Goal: Task Accomplishment & Management: Manage account settings

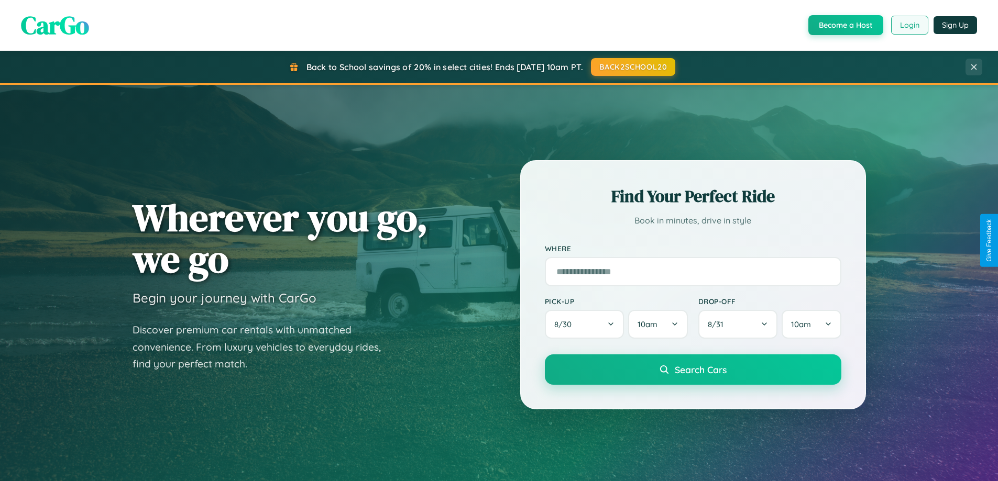
click at [909, 25] on button "Login" at bounding box center [909, 25] width 37 height 19
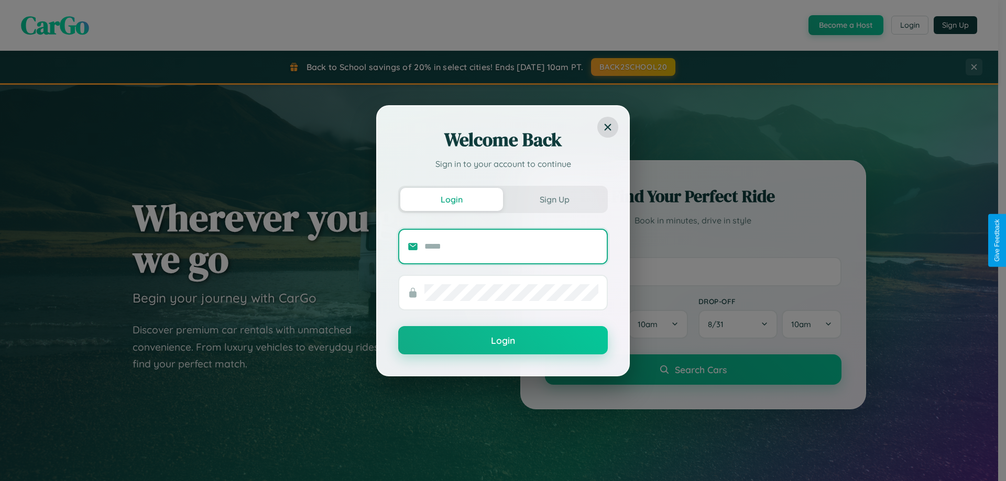
click at [511, 246] on input "text" at bounding box center [511, 246] width 174 height 17
type input "**********"
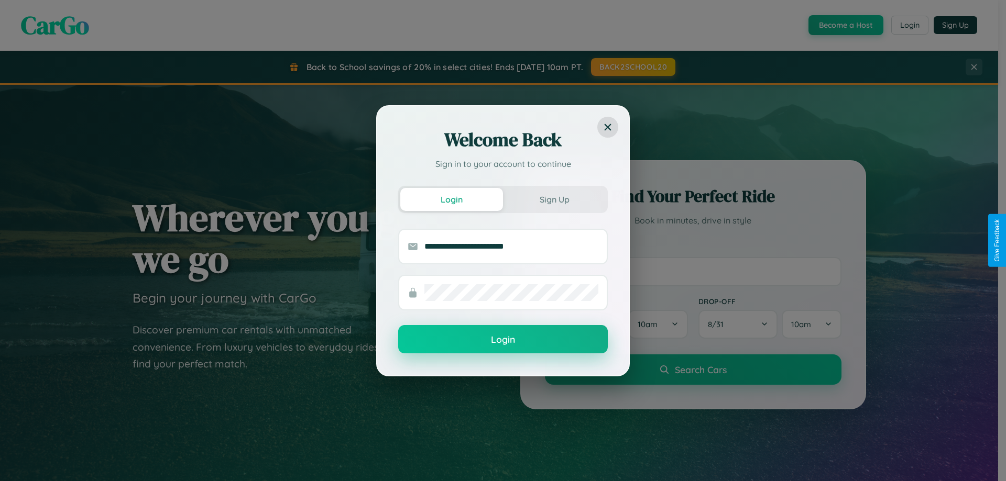
click at [503, 340] on button "Login" at bounding box center [503, 339] width 210 height 28
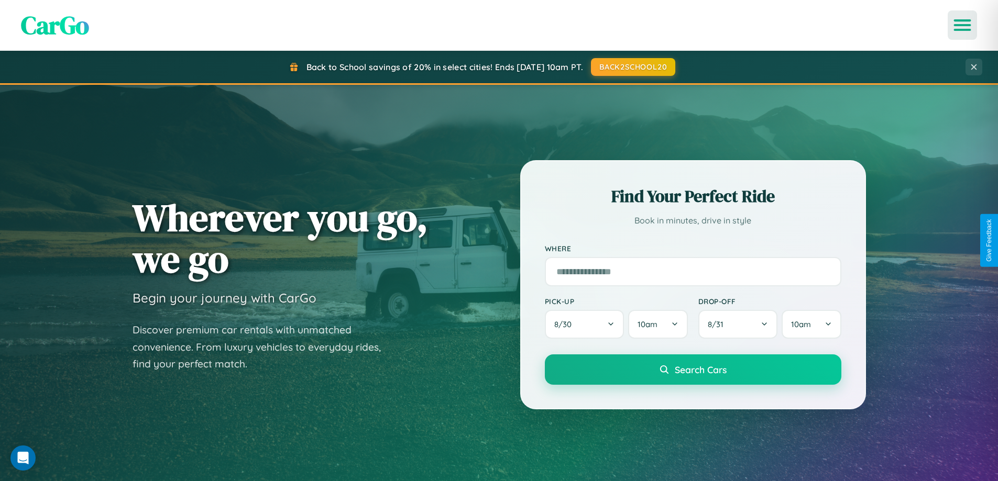
click at [962, 25] on icon "Open menu" at bounding box center [962, 24] width 15 height 9
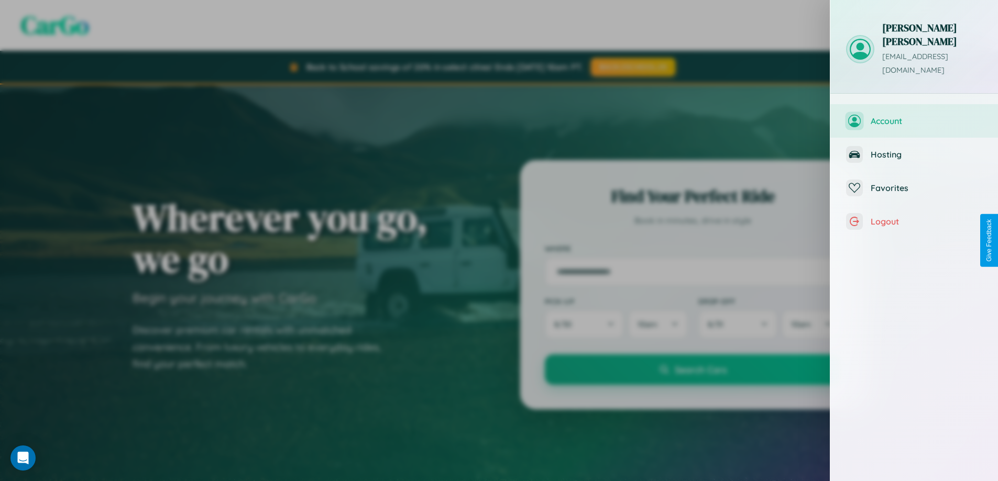
click at [914, 116] on span "Account" at bounding box center [927, 121] width 112 height 10
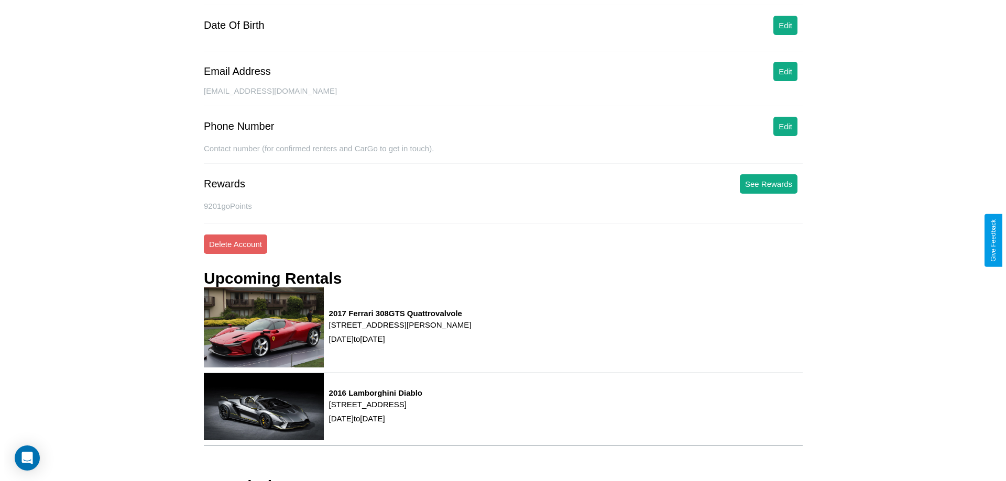
scroll to position [133, 0]
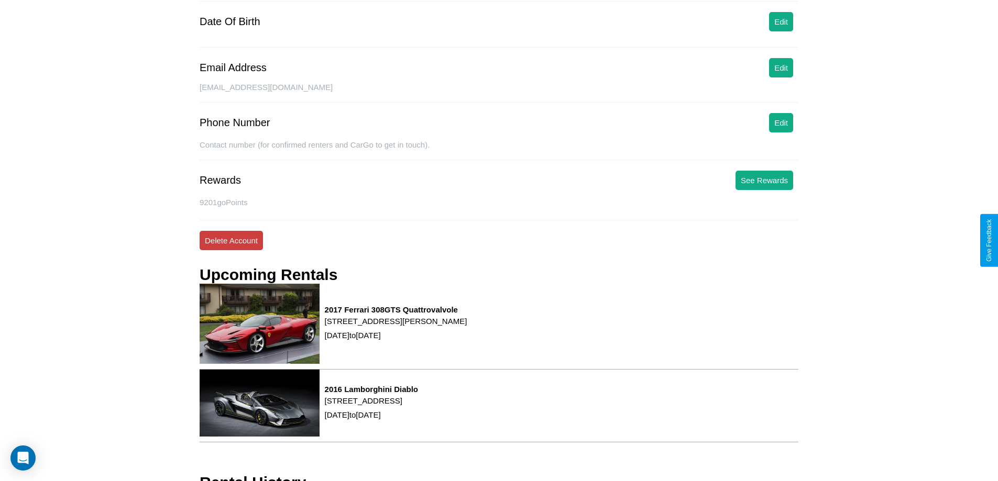
click at [231, 240] on button "Delete Account" at bounding box center [231, 240] width 63 height 19
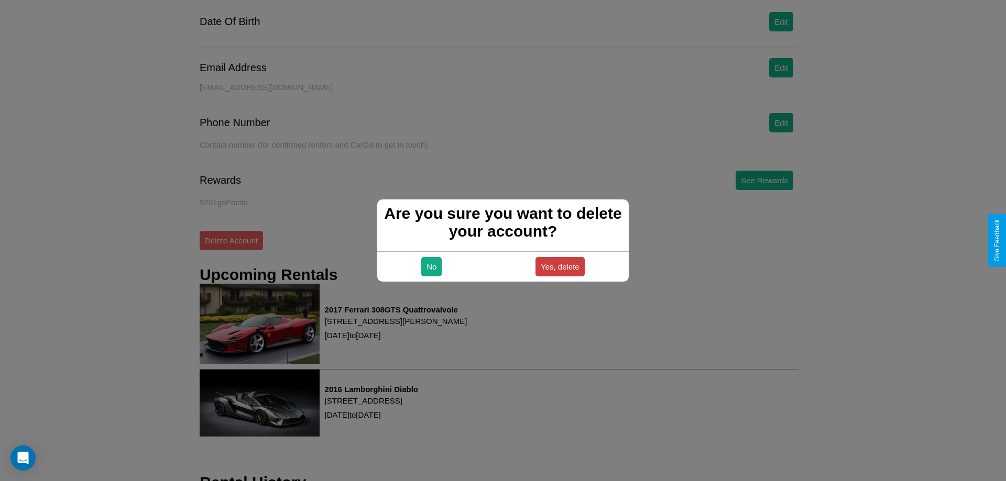
click at [559, 267] on button "Yes, delete" at bounding box center [559, 266] width 49 height 19
